Goal: Use online tool/utility: Utilize a website feature to perform a specific function

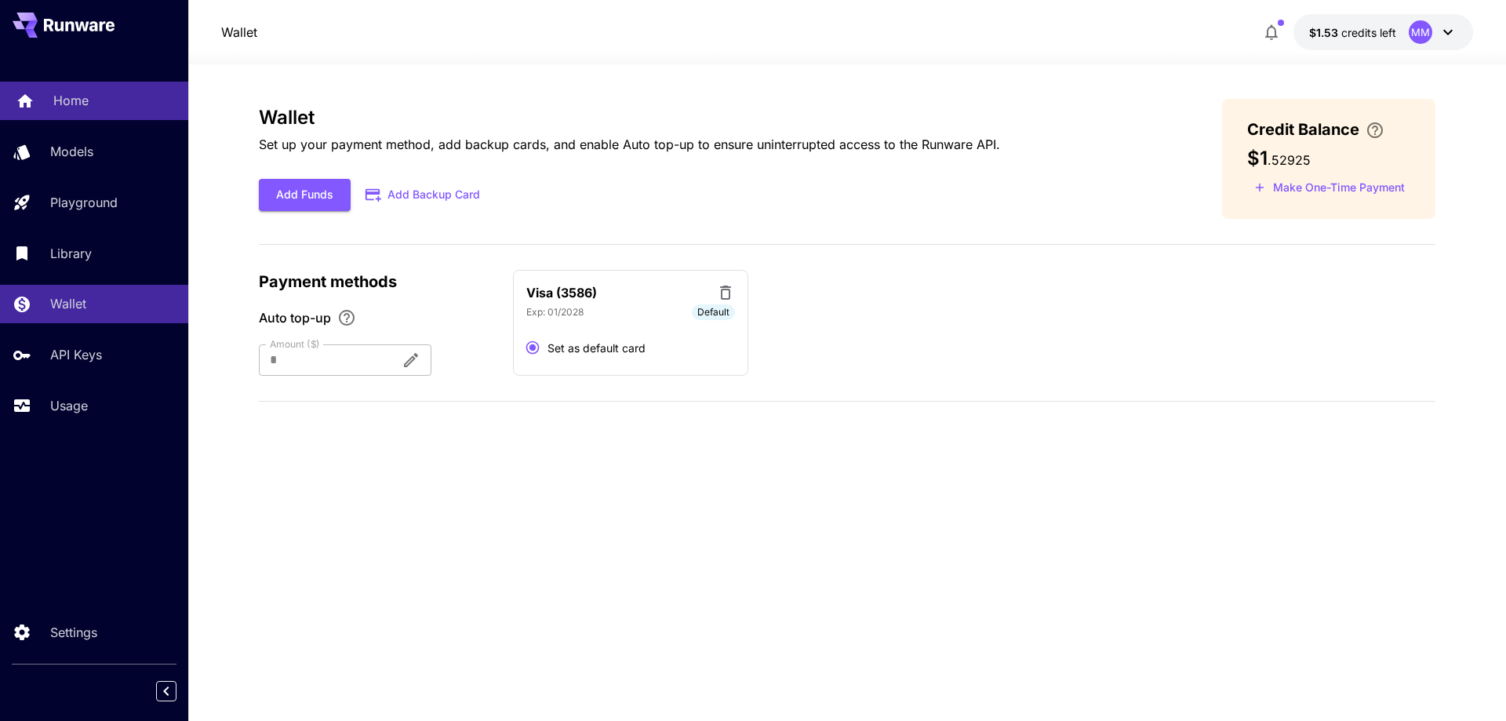
click at [114, 103] on div "Home" at bounding box center [114, 100] width 122 height 19
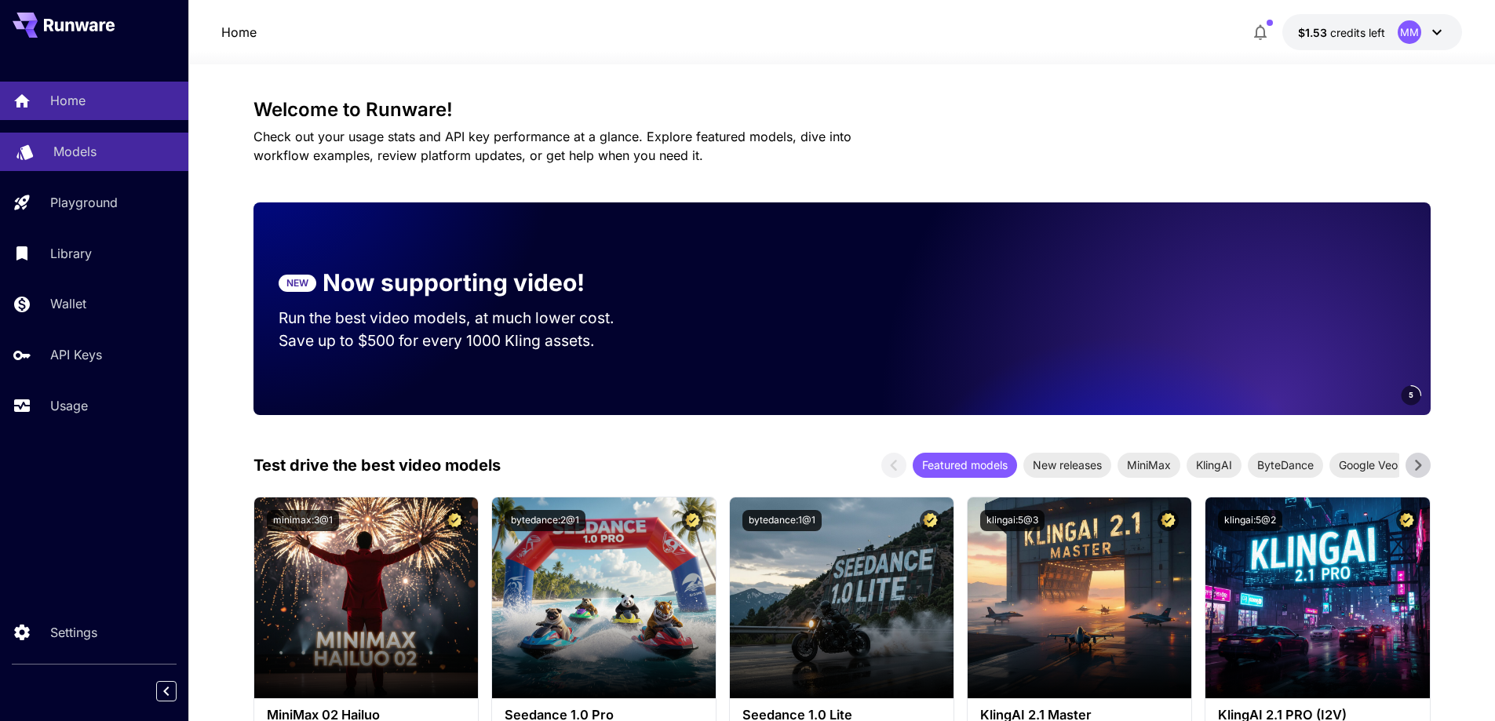
click at [103, 159] on div "Models" at bounding box center [114, 151] width 122 height 19
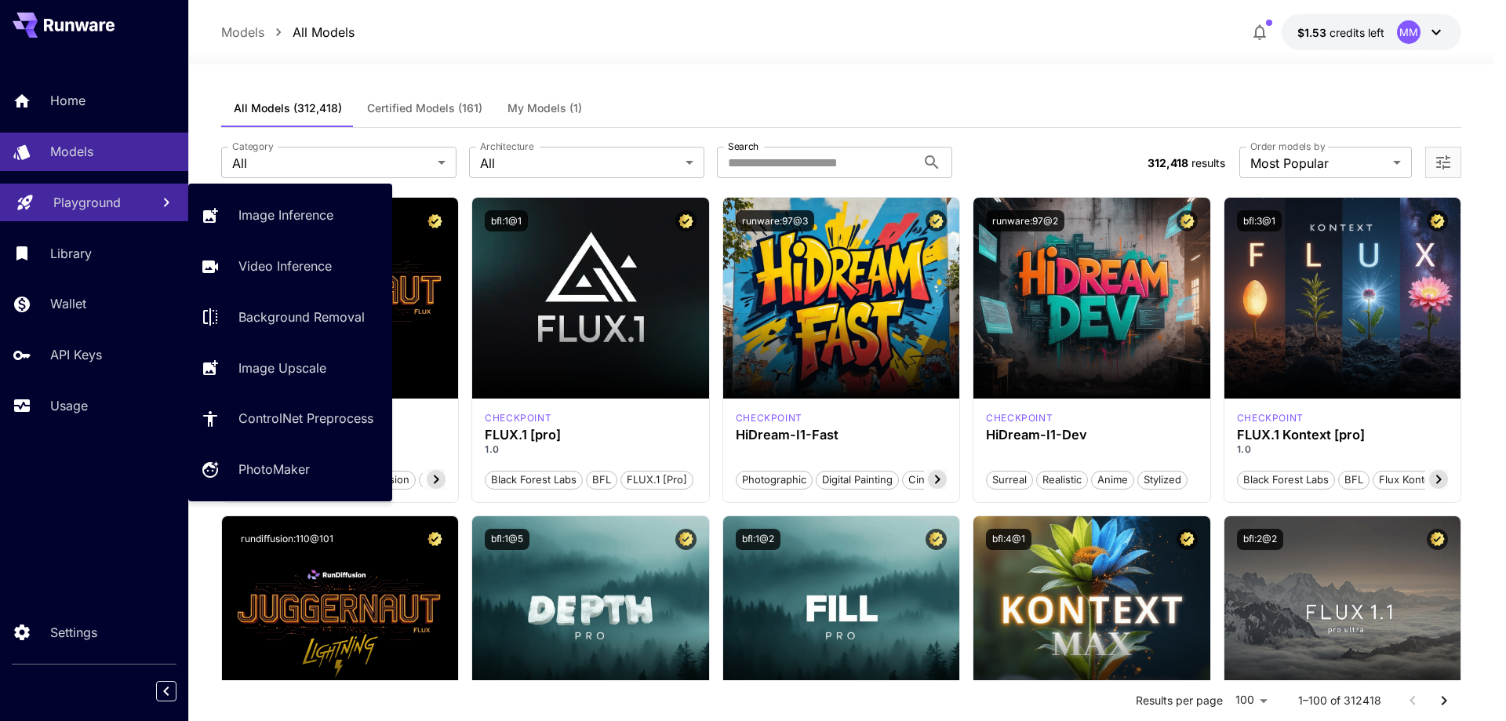
click at [109, 203] on p "Playground" at bounding box center [86, 202] width 67 height 19
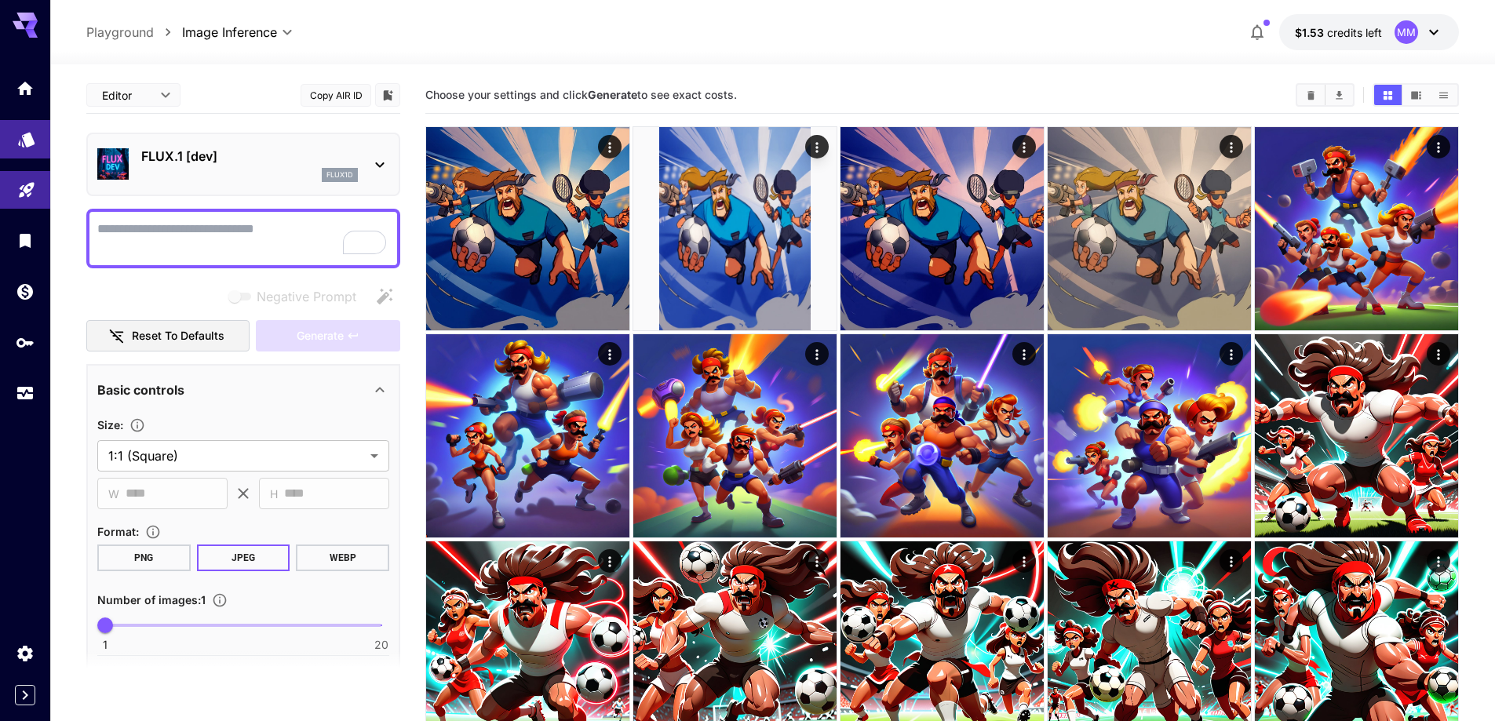
click at [16, 154] on link at bounding box center [25, 139] width 50 height 38
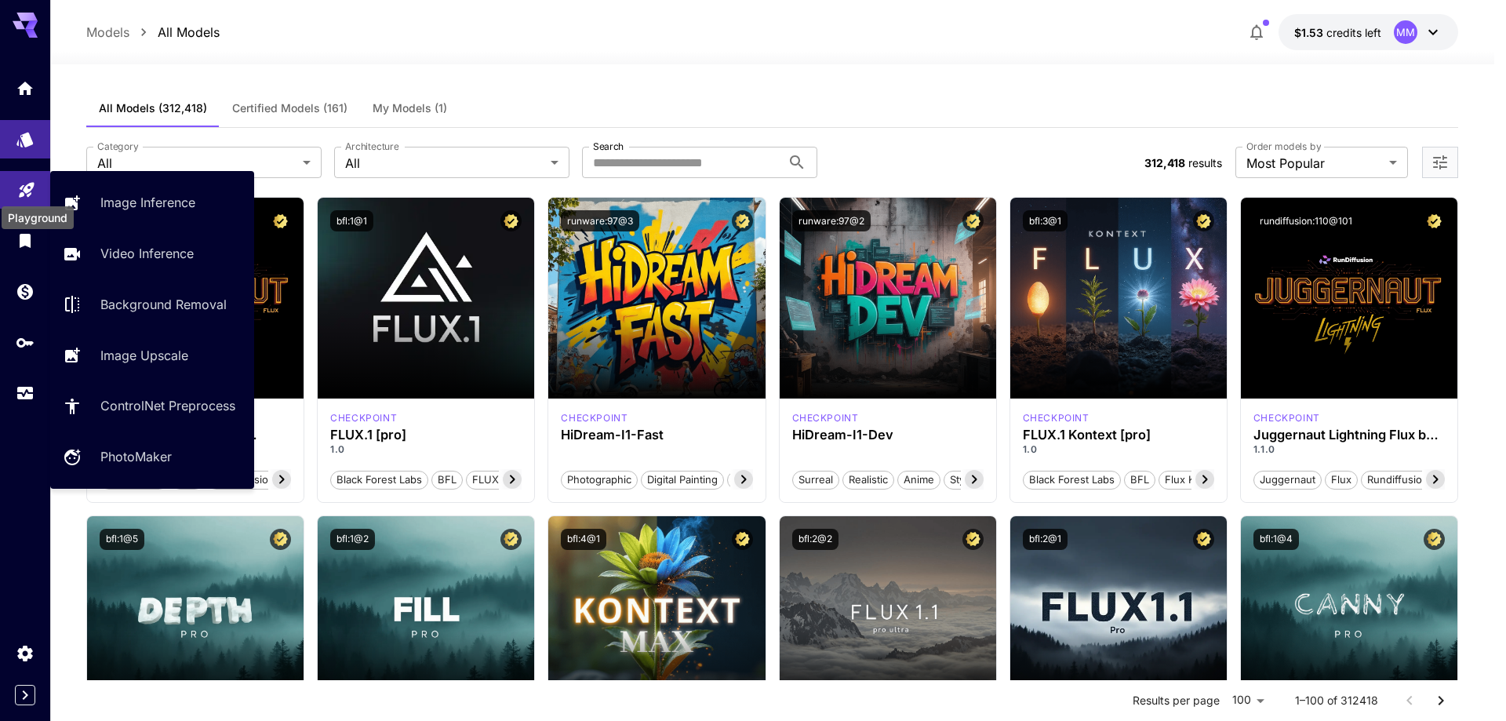
click at [29, 195] on link at bounding box center [25, 190] width 50 height 38
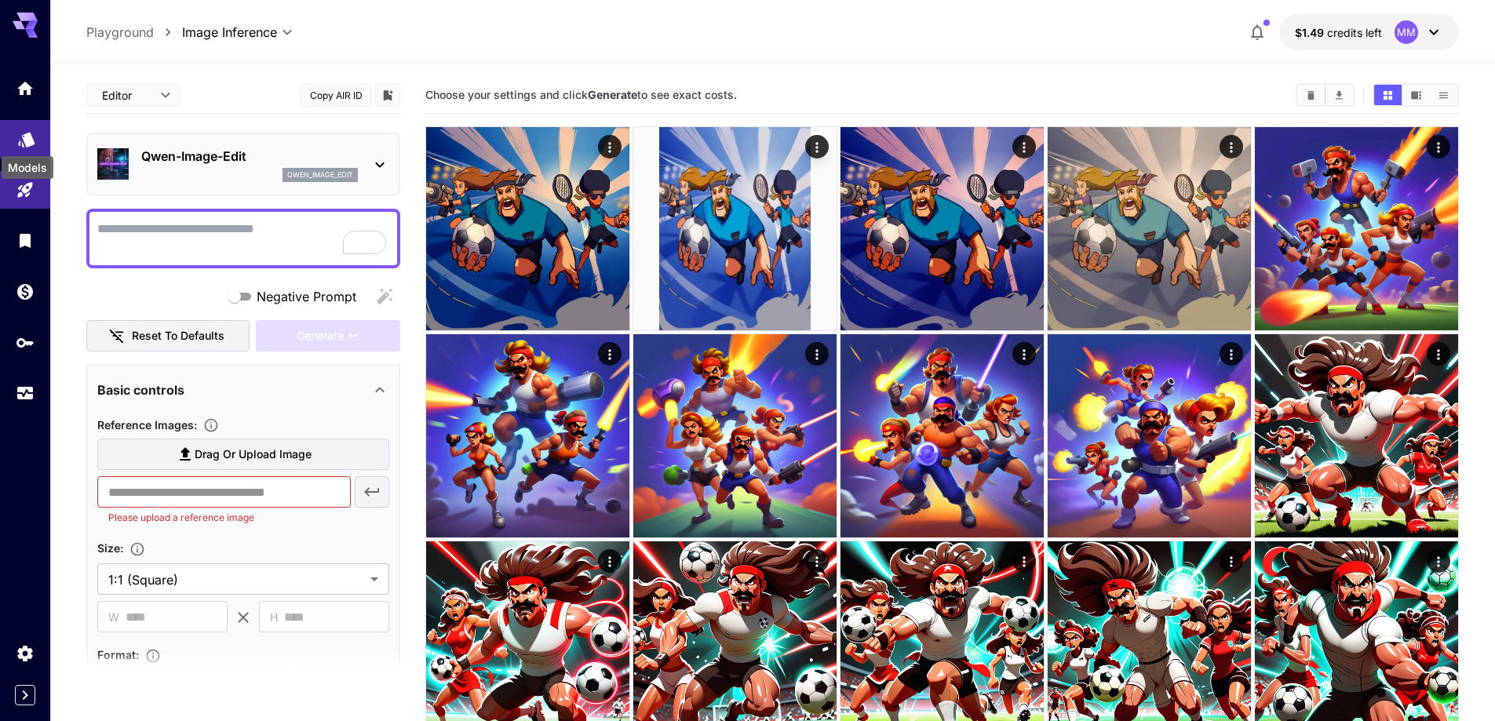
click at [26, 140] on icon "Models" at bounding box center [26, 135] width 16 height 15
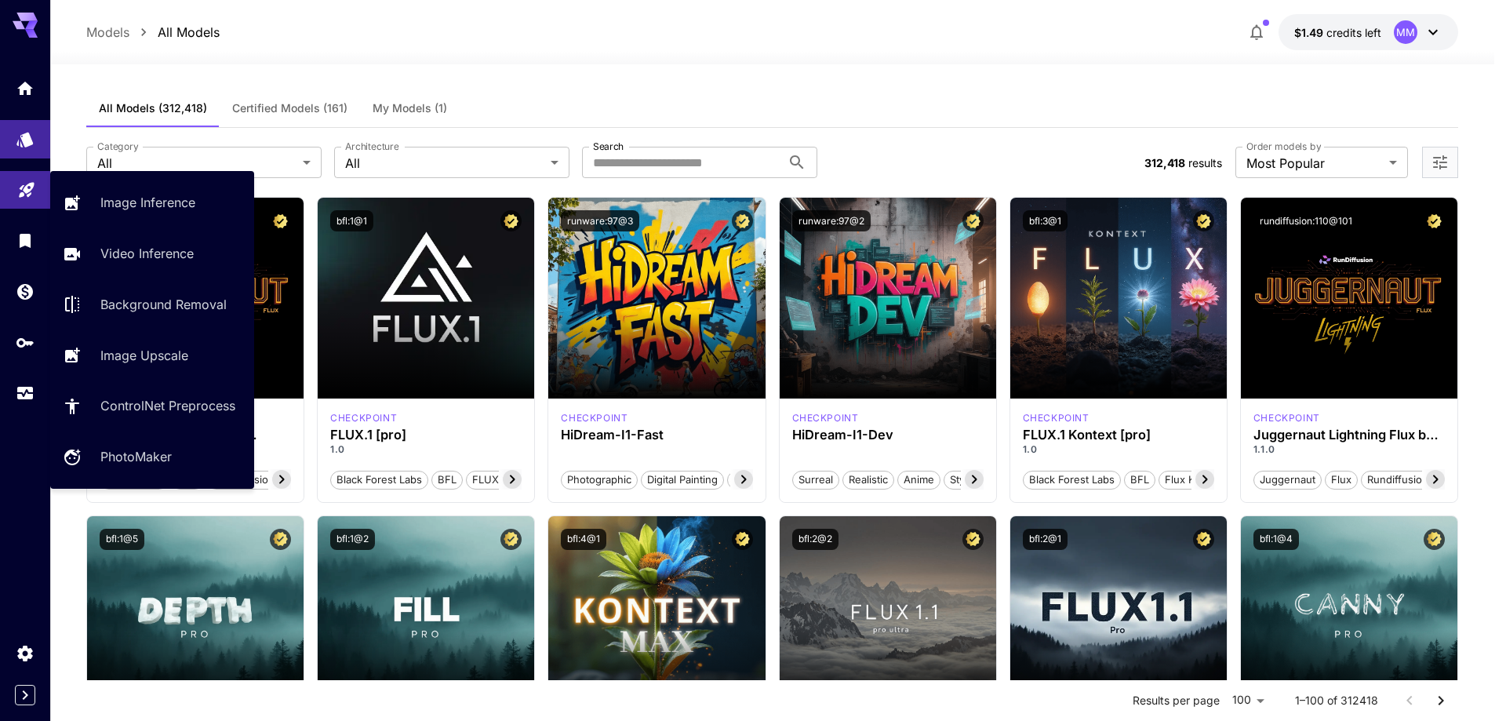
click at [23, 195] on link at bounding box center [25, 190] width 50 height 38
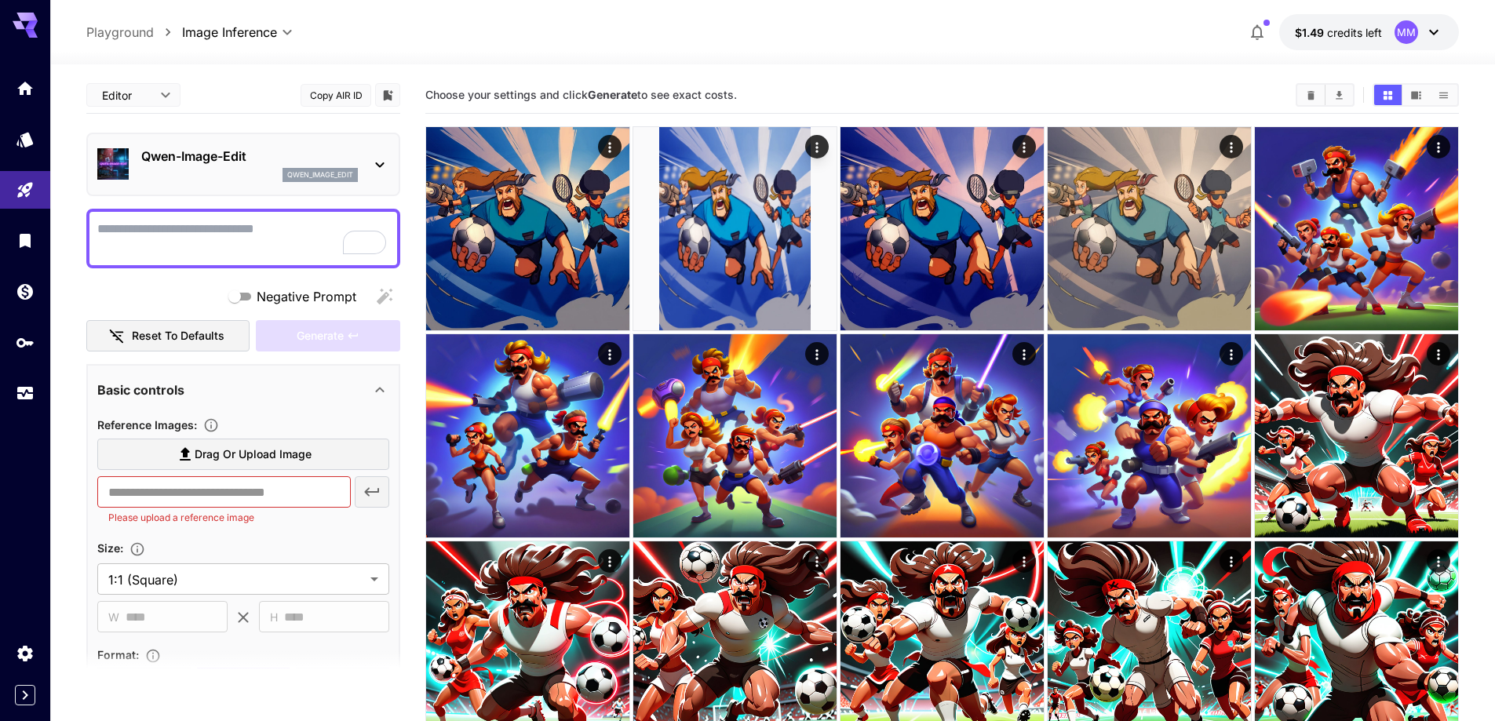
click at [228, 162] on p "Qwen-Image-Edit" at bounding box center [249, 156] width 217 height 19
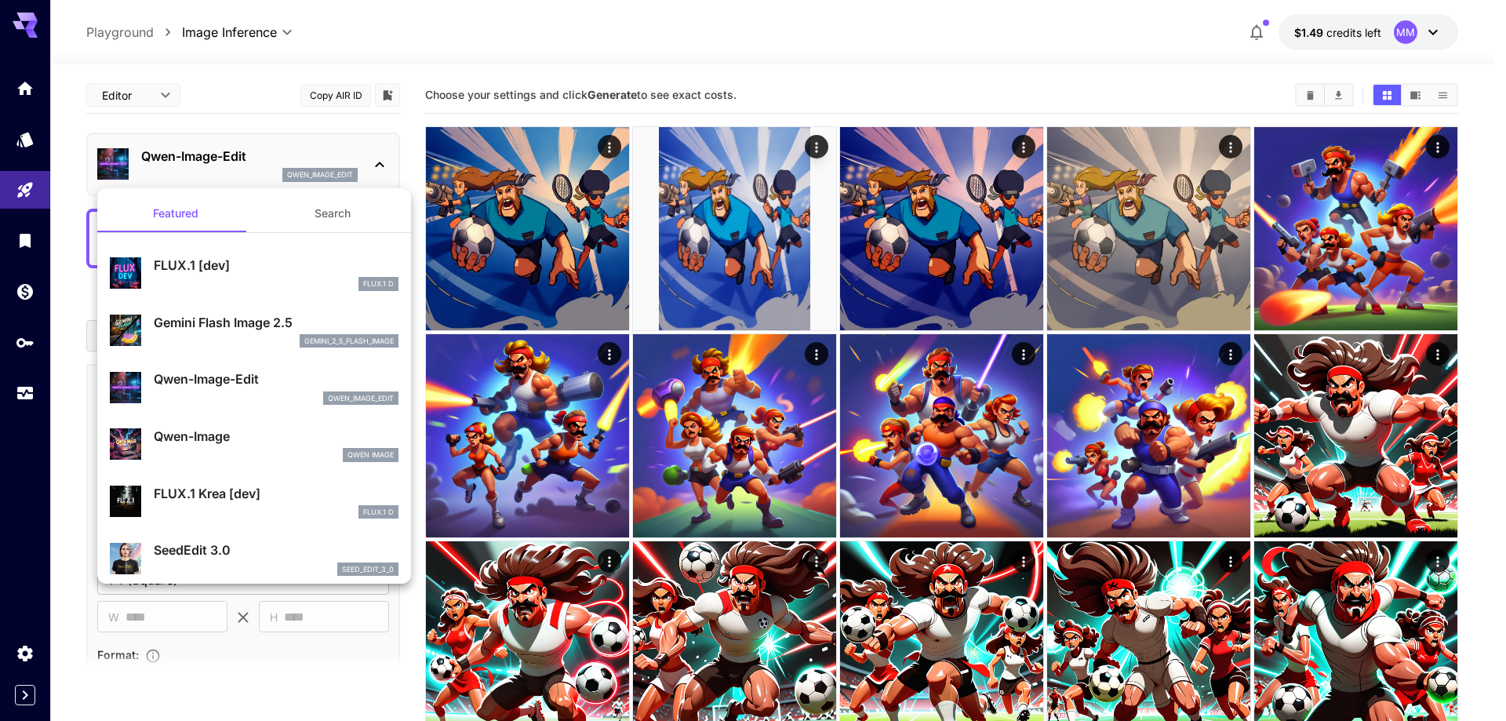
click at [202, 368] on div "Qwen-Image-Edit qwen_image_edit" at bounding box center [254, 387] width 289 height 48
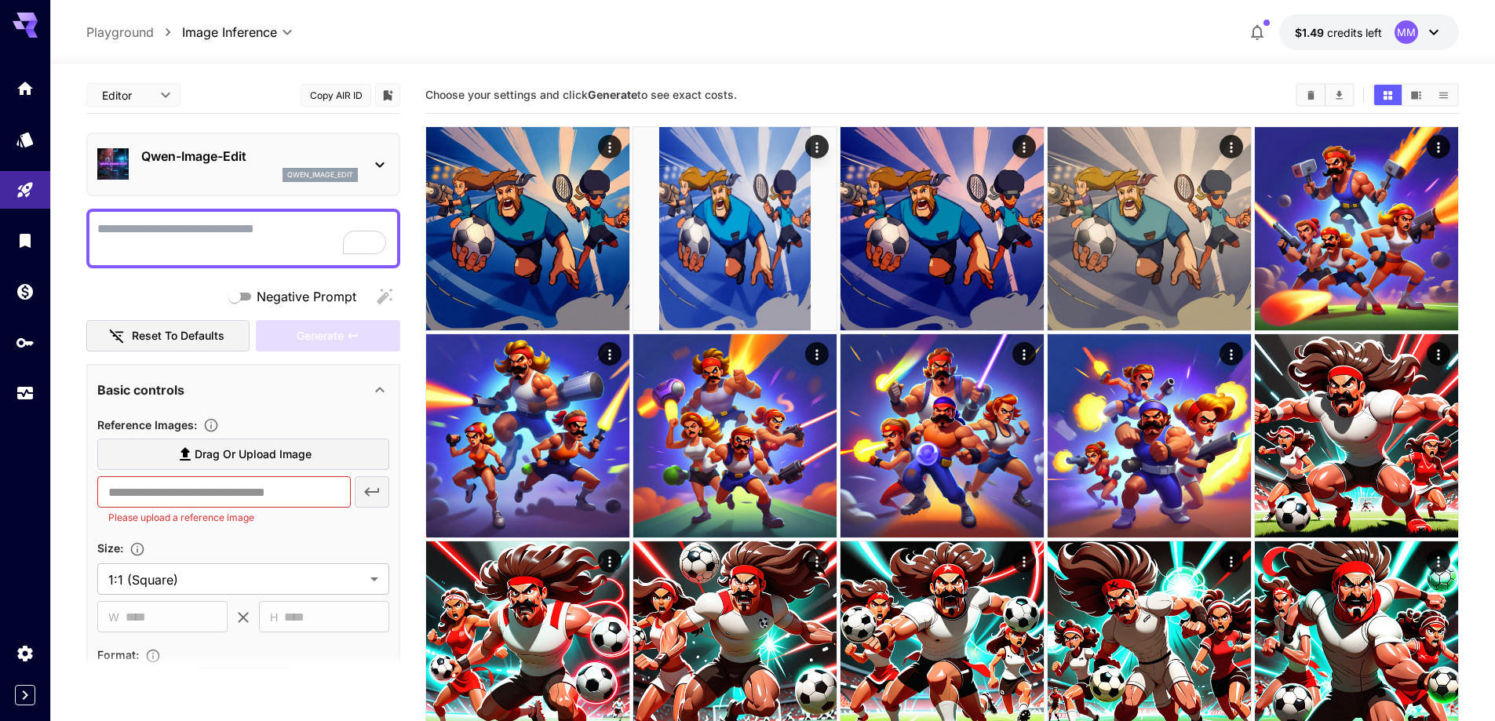
click at [1394, 42] on div "MM" at bounding box center [1418, 32] width 49 height 24
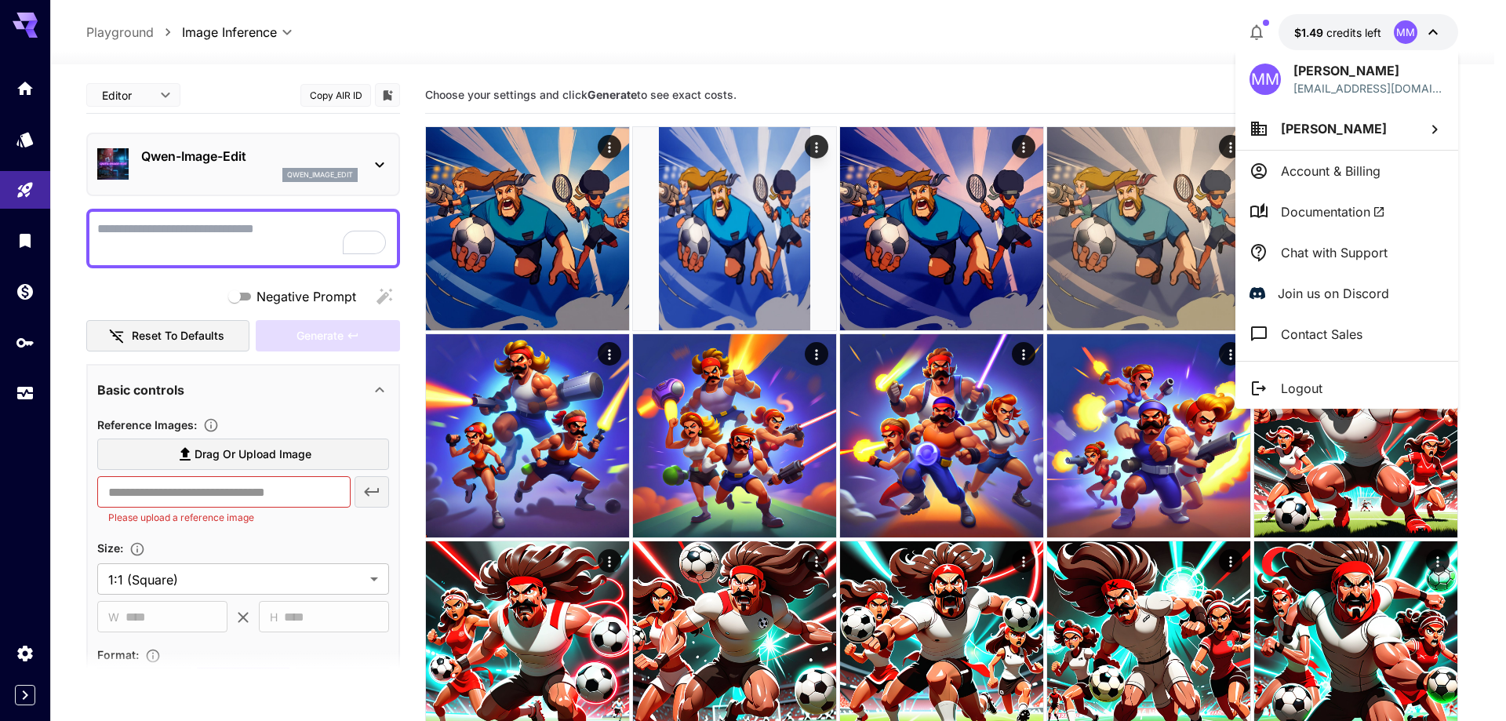
click at [1393, 42] on div at bounding box center [753, 360] width 1506 height 721
